Goal: Task Accomplishment & Management: Use online tool/utility

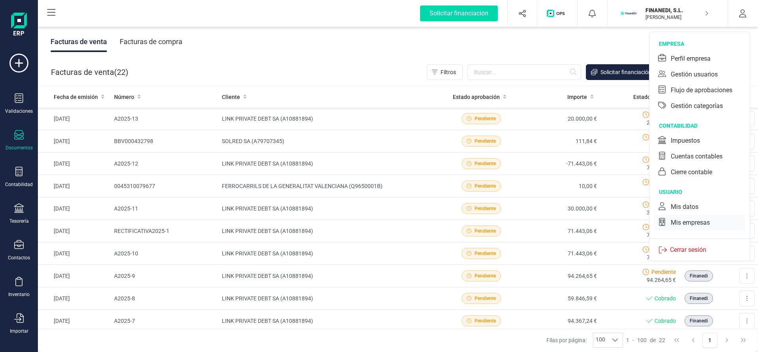
click at [701, 225] on div "Mis empresas" at bounding box center [689, 222] width 39 height 9
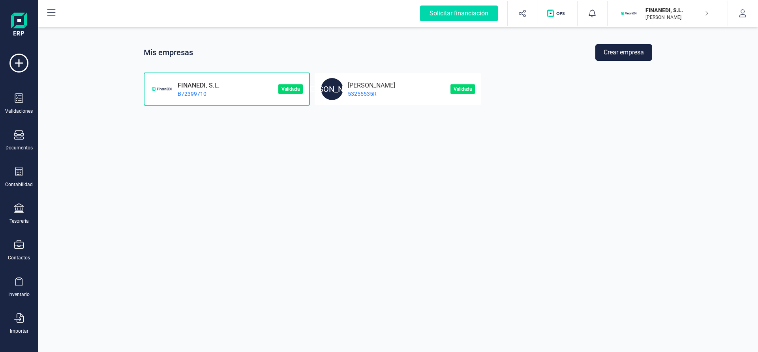
click at [624, 48] on button "Crear empresa" at bounding box center [623, 52] width 57 height 17
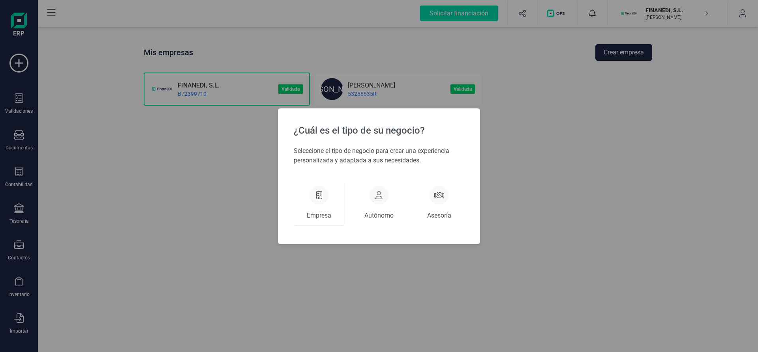
click at [318, 200] on div at bounding box center [318, 195] width 19 height 19
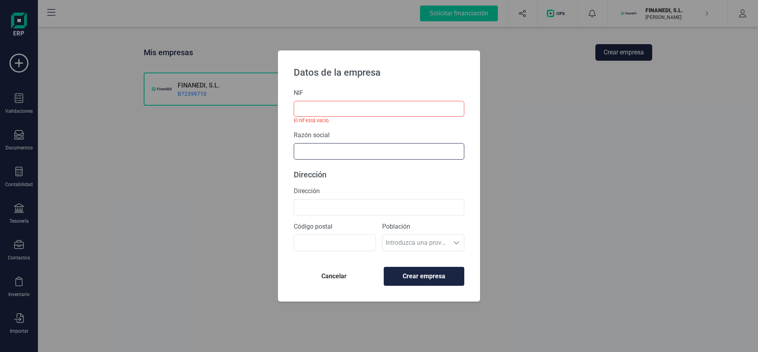
click at [339, 147] on input "text" at bounding box center [379, 151] width 170 height 17
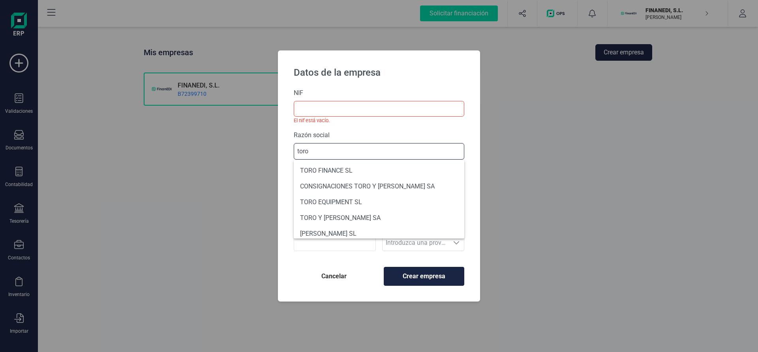
type input "toro"
click at [336, 271] on button "Cancelar" at bounding box center [334, 276] width 80 height 19
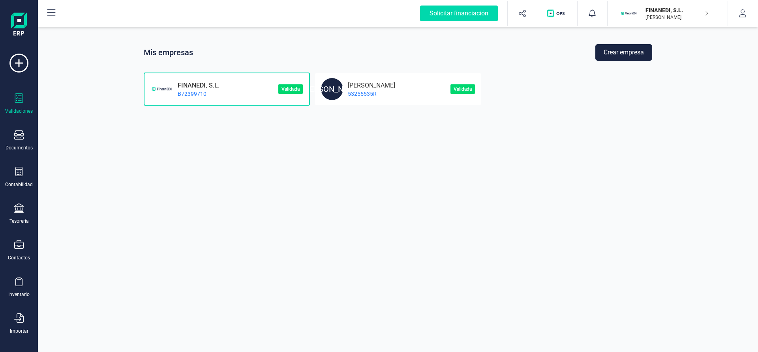
click at [11, 96] on div "Validaciones" at bounding box center [19, 104] width 32 height 21
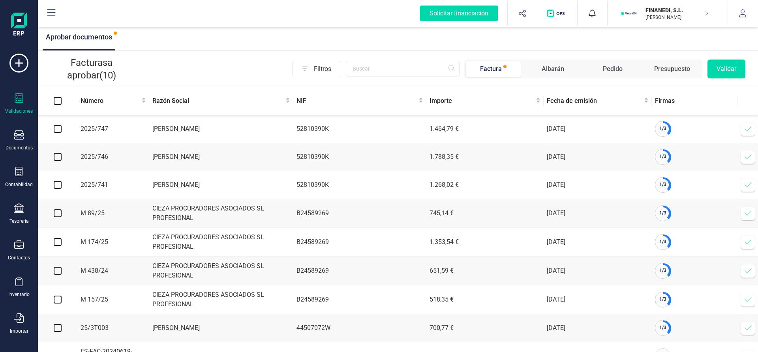
click at [743, 127] on span at bounding box center [748, 129] width 16 height 16
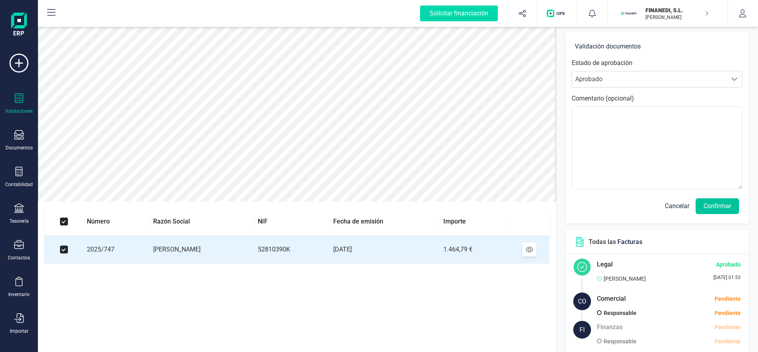
click at [721, 204] on button "Confirmar" at bounding box center [716, 206] width 43 height 16
click at [724, 206] on button "Confirmar" at bounding box center [716, 206] width 43 height 16
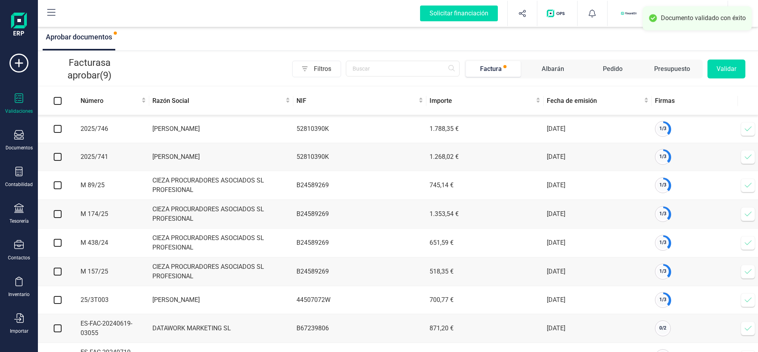
click at [745, 128] on icon at bounding box center [748, 129] width 8 height 8
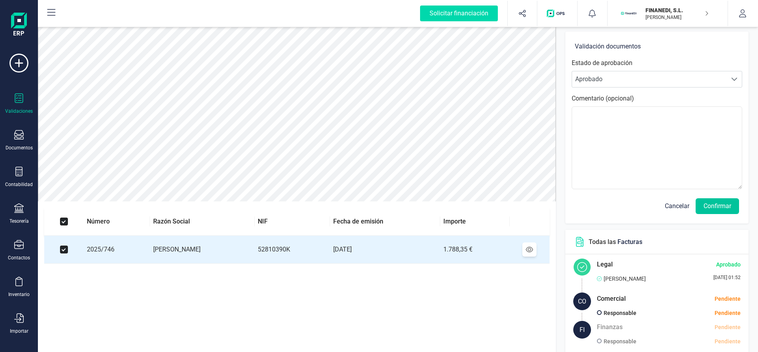
click at [726, 205] on button "Confirmar" at bounding box center [716, 206] width 43 height 16
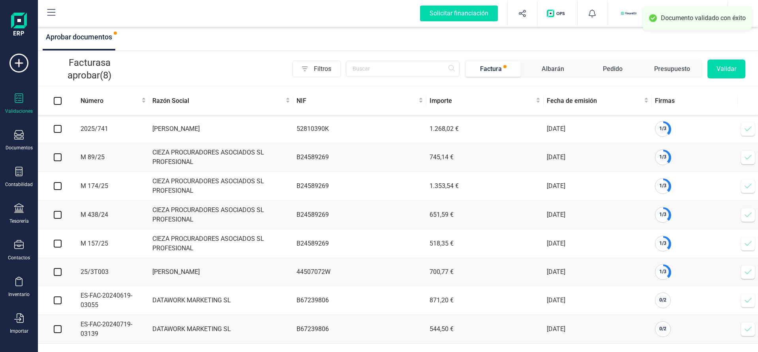
click at [747, 131] on icon at bounding box center [747, 129] width 7 height 5
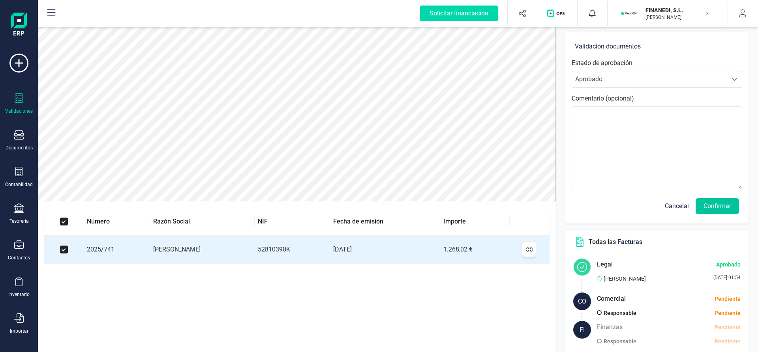
click at [721, 202] on button "Confirmar" at bounding box center [716, 206] width 43 height 16
click at [721, 204] on button "Confirmar" at bounding box center [716, 206] width 43 height 16
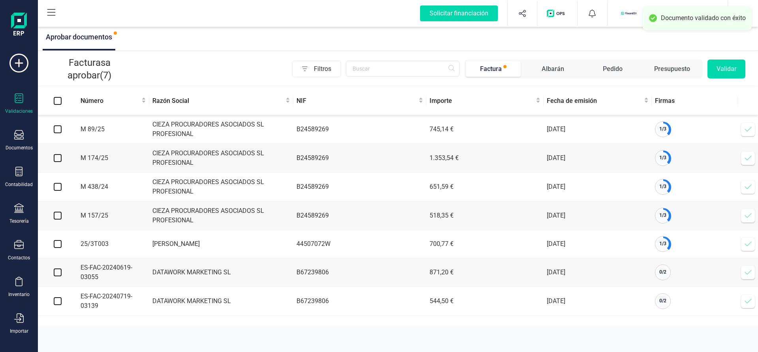
click at [738, 131] on td "Verificar factura" at bounding box center [747, 129] width 20 height 29
click at [747, 129] on icon at bounding box center [748, 129] width 8 height 8
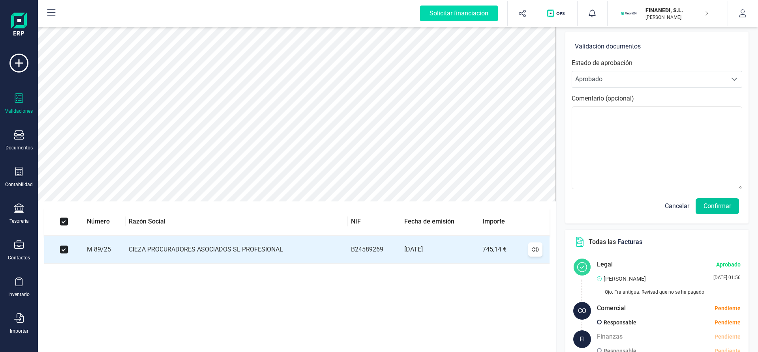
click at [706, 207] on button "Confirmar" at bounding box center [716, 206] width 43 height 16
click at [709, 206] on button "Confirmar" at bounding box center [716, 206] width 43 height 16
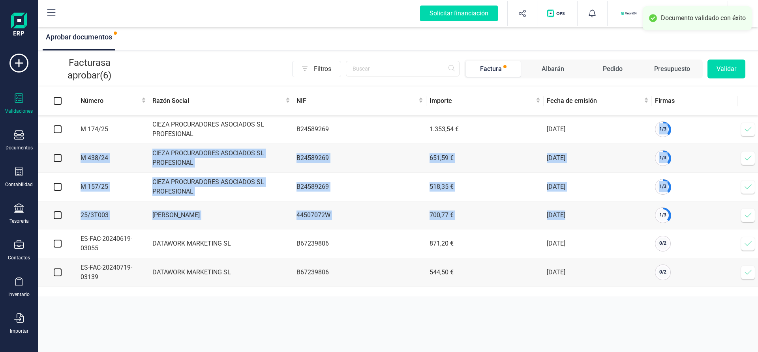
drag, startPoint x: 709, startPoint y: 206, endPoint x: 728, endPoint y: 131, distance: 77.4
click at [728, 131] on tbody "M 174/25 CIEZA PROCURADORES ASOCIADOS SL PROFESIONAL B24589269 1.353,54 € [DATE…" at bounding box center [398, 201] width 720 height 172
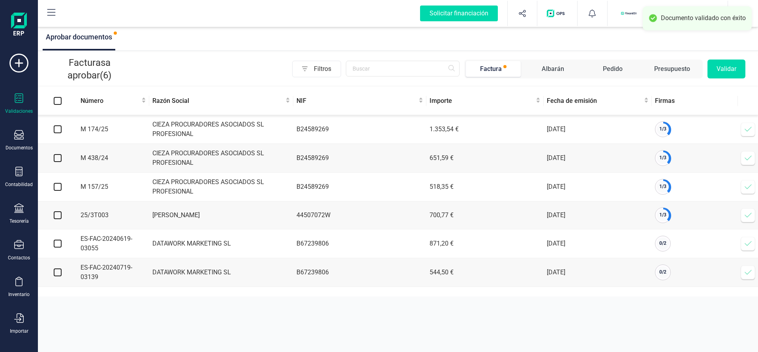
click at [728, 131] on td "1 / 3" at bounding box center [694, 129] width 86 height 29
click at [746, 129] on icon at bounding box center [748, 129] width 8 height 8
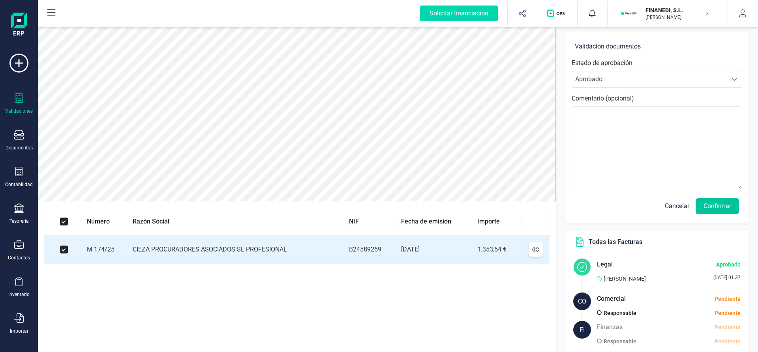
click at [714, 210] on button "Confirmar" at bounding box center [716, 206] width 43 height 16
click at [712, 206] on button "Confirmar" at bounding box center [716, 206] width 43 height 16
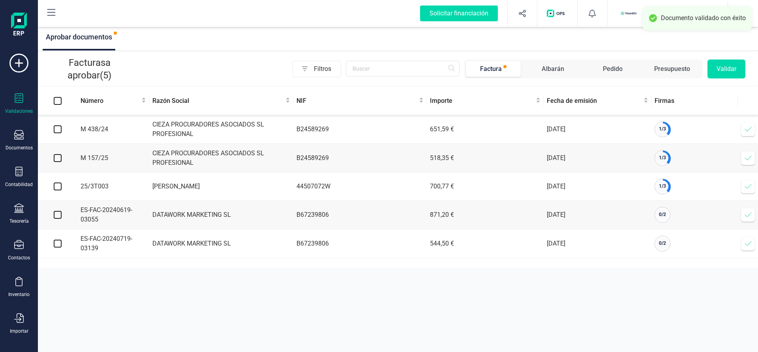
click at [746, 130] on icon at bounding box center [748, 129] width 8 height 8
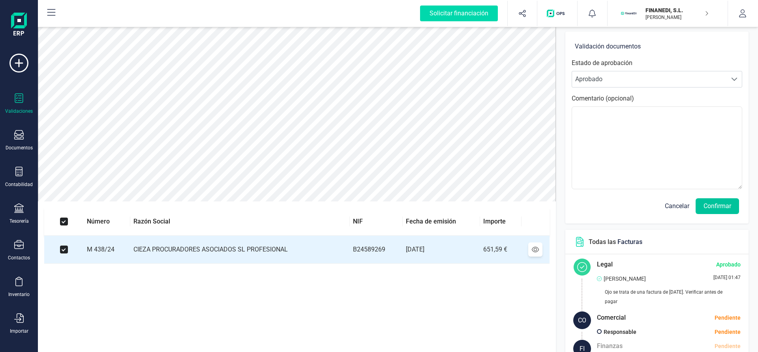
click at [727, 202] on button "Confirmar" at bounding box center [716, 206] width 43 height 16
